Goal: Information Seeking & Learning: Learn about a topic

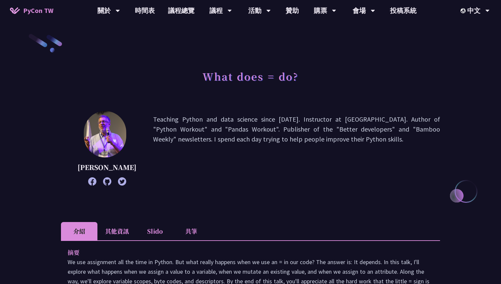
click at [37, 10] on span "PyCon TW" at bounding box center [38, 11] width 30 height 10
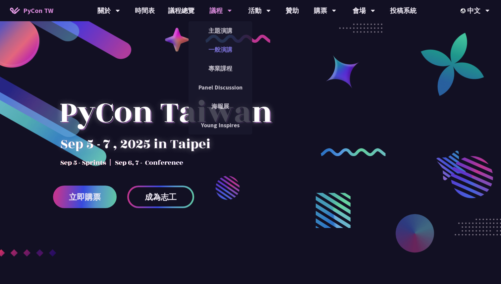
click at [221, 45] on link "一般演講" at bounding box center [221, 50] width 64 height 16
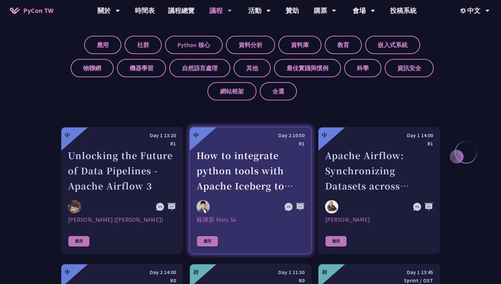
scroll to position [229, 0]
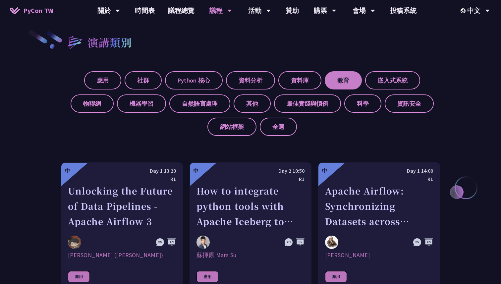
click at [355, 79] on label "教育" at bounding box center [343, 80] width 37 height 18
click at [0, 0] on input "教育" at bounding box center [0, 0] width 0 height 0
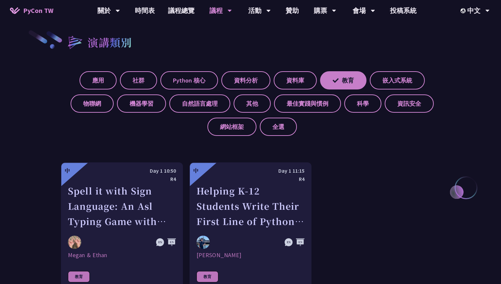
click at [355, 79] on label "教育" at bounding box center [343, 80] width 46 height 18
click at [0, 0] on input "教育" at bounding box center [0, 0] width 0 height 0
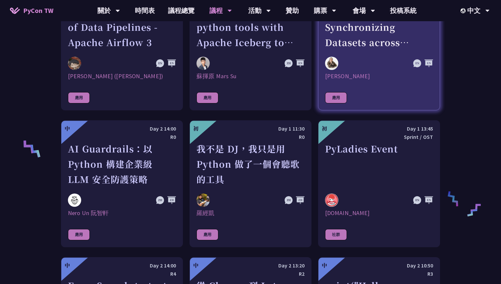
scroll to position [410, 0]
